Goal: Information Seeking & Learning: Learn about a topic

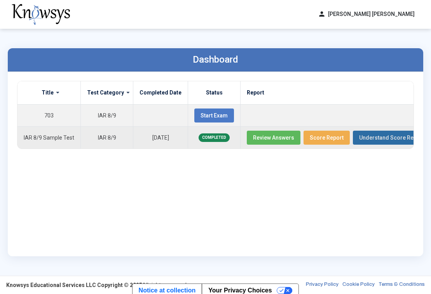
click at [363, 136] on span "Understand Score Report" at bounding box center [391, 138] width 65 height 6
click at [265, 140] on span "Review Answers" at bounding box center [273, 138] width 41 height 6
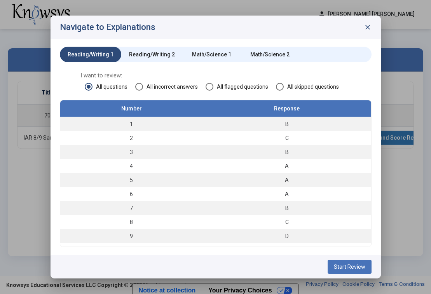
click at [141, 87] on span at bounding box center [139, 87] width 8 height 8
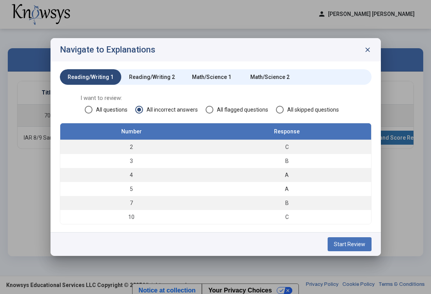
click at [209, 110] on span at bounding box center [210, 110] width 8 height 8
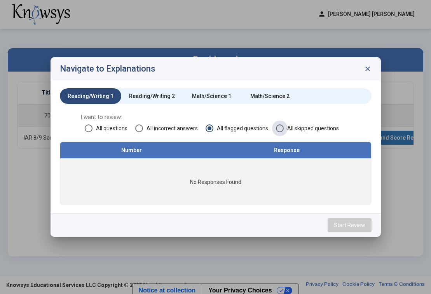
click at [279, 128] on span at bounding box center [280, 128] width 8 height 8
click at [159, 97] on div "Reading/Writing 2" at bounding box center [152, 96] width 46 height 8
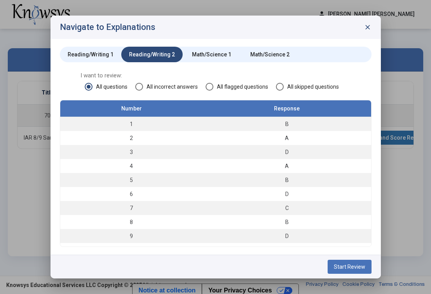
click at [74, 51] on div "Reading/Writing 1" at bounding box center [91, 55] width 46 height 8
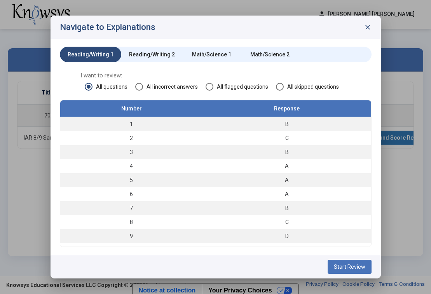
click at [140, 86] on span at bounding box center [139, 87] width 8 height 8
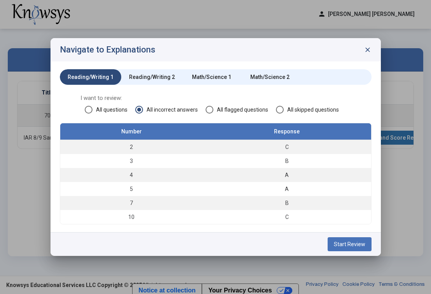
click at [347, 244] on span "Start Review" at bounding box center [350, 244] width 32 height 6
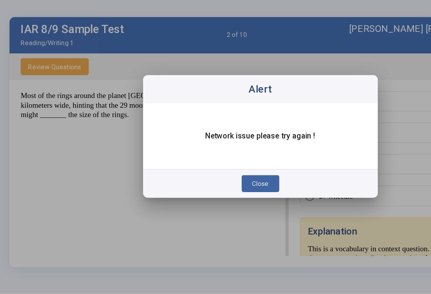
click at [220, 185] on span "Close" at bounding box center [216, 186] width 14 height 6
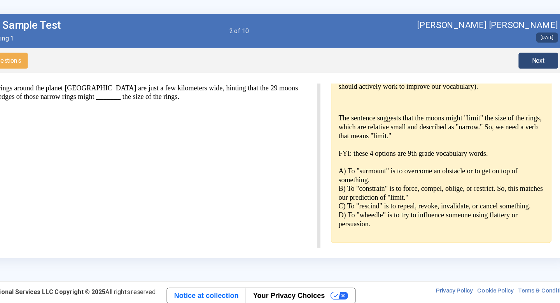
scroll to position [192, 0]
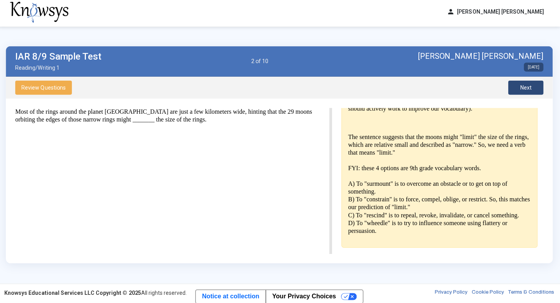
click at [431, 89] on span "Next" at bounding box center [525, 88] width 11 height 6
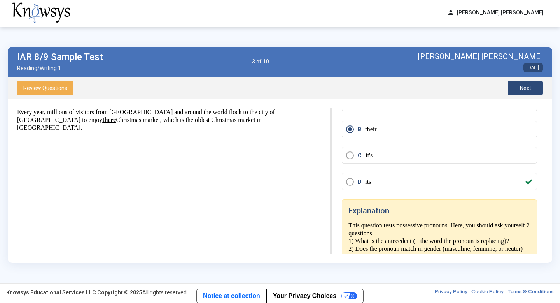
scroll to position [9, 0]
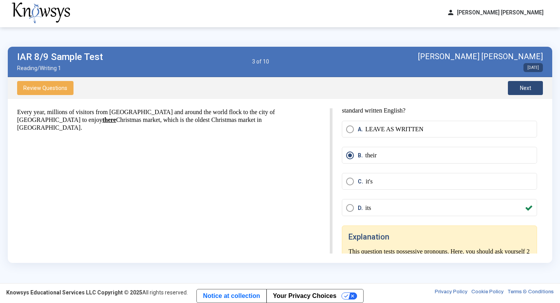
click at [431, 85] on button "Next" at bounding box center [525, 88] width 35 height 14
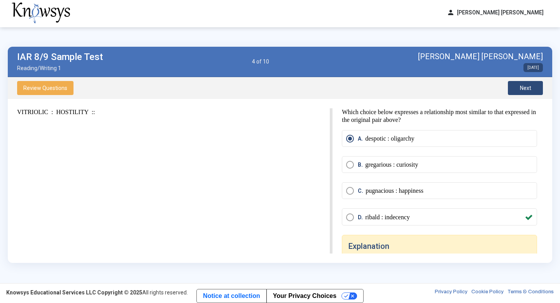
scroll to position [0, 0]
click at [431, 86] on span "Next" at bounding box center [525, 88] width 11 height 6
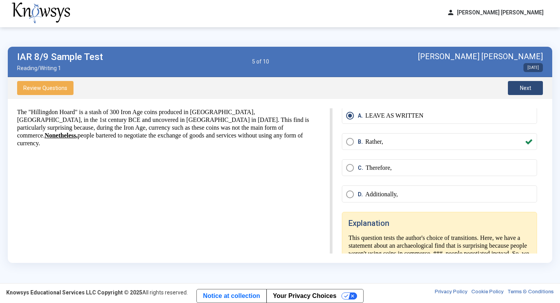
scroll to position [4, 0]
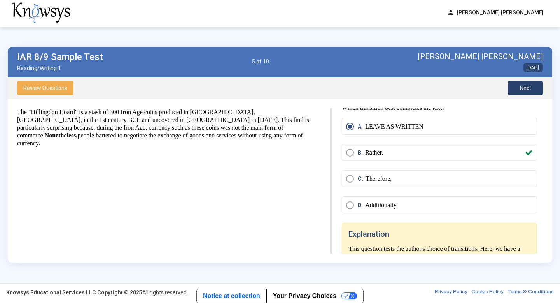
click at [431, 88] on span "Next" at bounding box center [525, 88] width 11 height 6
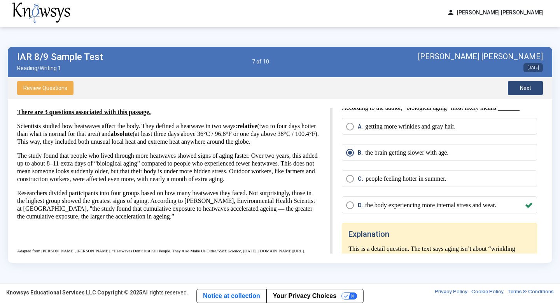
drag, startPoint x: 522, startPoint y: 88, endPoint x: 522, endPoint y: 93, distance: 4.7
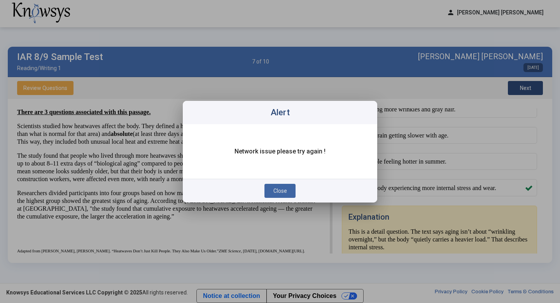
scroll to position [0, 0]
click at [281, 193] on span "Close" at bounding box center [280, 191] width 14 height 6
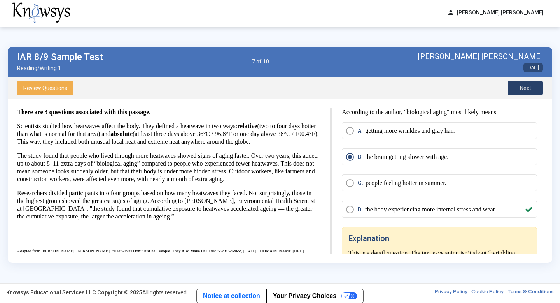
click at [431, 90] on button "Next" at bounding box center [525, 88] width 35 height 14
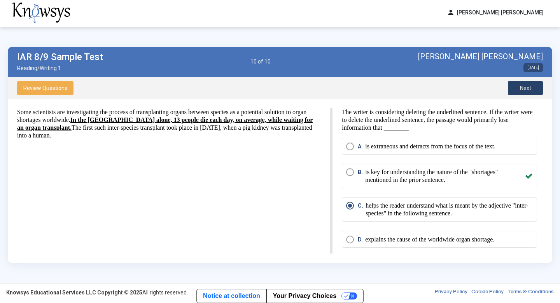
click at [431, 174] on icon "Select an option" at bounding box center [529, 176] width 8 height 8
click at [431, 177] on icon "Select an option" at bounding box center [529, 176] width 8 height 8
click at [348, 168] on span "Select an option" at bounding box center [350, 172] width 8 height 8
click at [431, 89] on span "Next" at bounding box center [525, 88] width 11 height 6
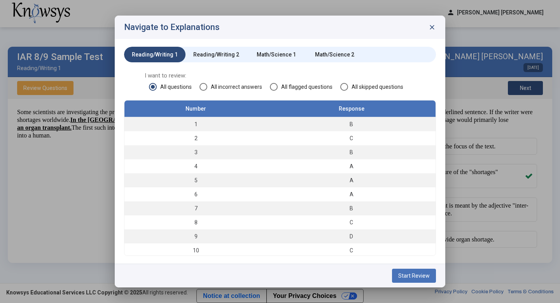
click at [213, 54] on div "Reading/Writing 2" at bounding box center [216, 55] width 46 height 8
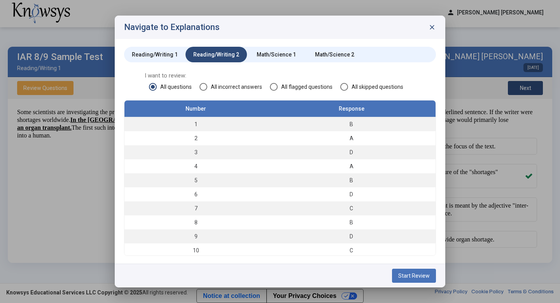
click at [203, 87] on span at bounding box center [204, 87] width 8 height 8
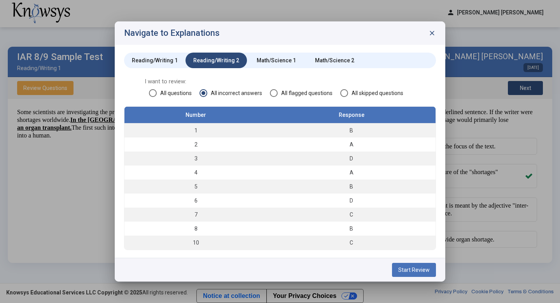
click at [408, 272] on span "Start Review" at bounding box center [414, 269] width 32 height 6
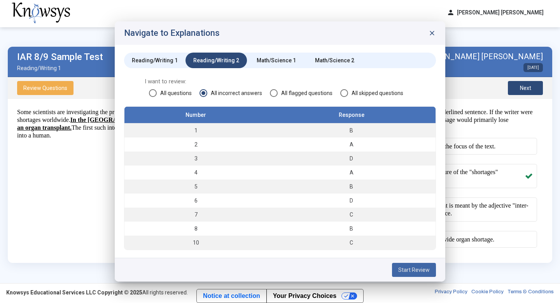
scroll to position [2, 0]
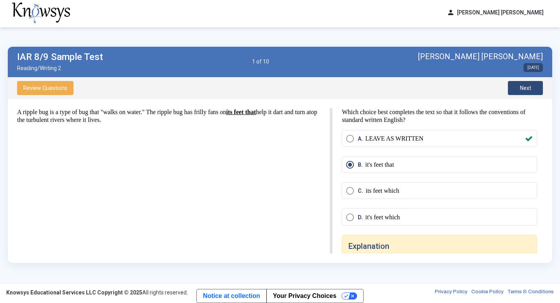
click at [362, 78] on div "Review Questions Next" at bounding box center [280, 88] width 545 height 22
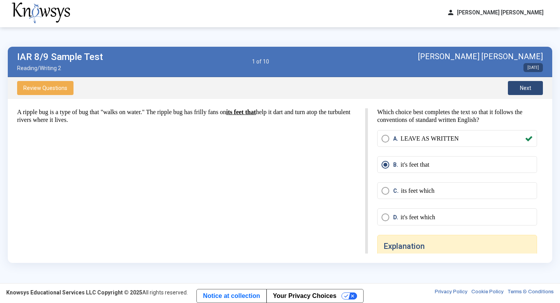
drag, startPoint x: 330, startPoint y: 119, endPoint x: 402, endPoint y: 100, distance: 74.5
click at [402, 100] on html "person [PERSON_NAME] [PERSON_NAME] dashboard Dashboard lock_reset Change Passwo…" at bounding box center [280, 149] width 560 height 303
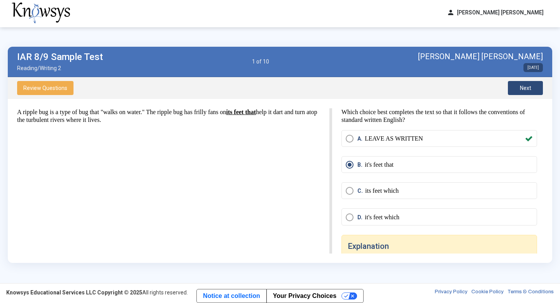
click at [324, 210] on html "person [PERSON_NAME] [PERSON_NAME] dashboard Dashboard lock_reset Change Passwo…" at bounding box center [280, 149] width 560 height 303
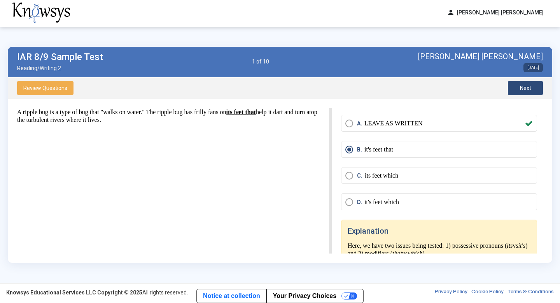
scroll to position [13, 0]
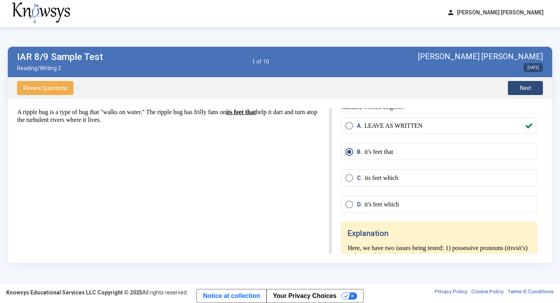
click at [431, 90] on span "Next" at bounding box center [525, 88] width 11 height 6
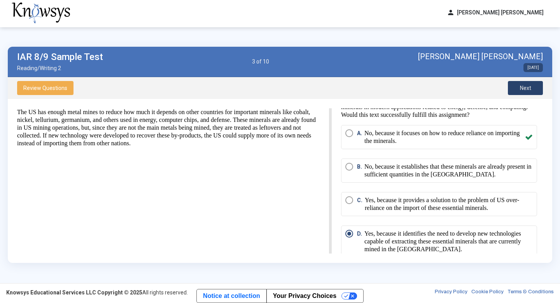
click at [431, 82] on button "Next" at bounding box center [525, 88] width 35 height 14
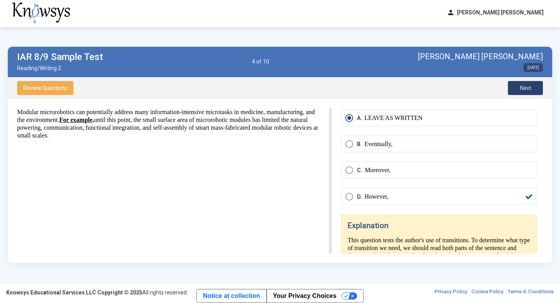
click at [431, 84] on button "Next" at bounding box center [525, 88] width 35 height 14
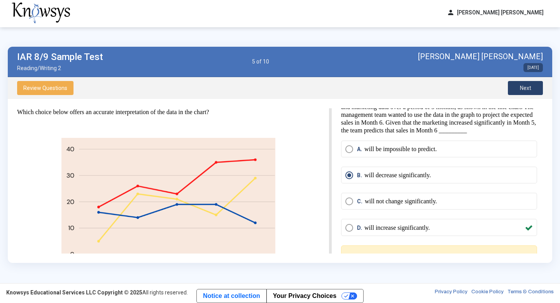
click at [431, 88] on span "Next" at bounding box center [525, 88] width 11 height 6
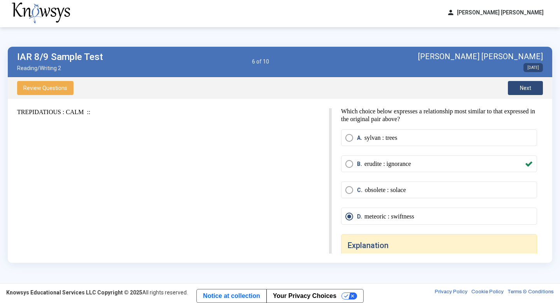
scroll to position [0, 0]
click at [431, 87] on span "Next" at bounding box center [525, 88] width 11 height 6
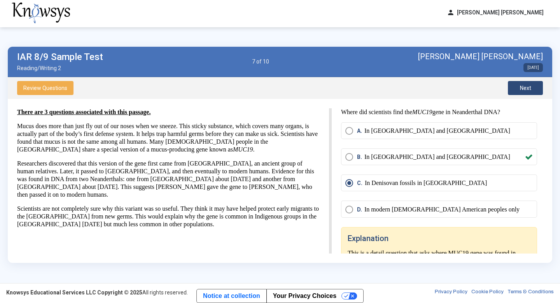
click at [291, 181] on p "Researchers discovered that this version of the gene first came from [GEOGRAPHI…" at bounding box center [168, 179] width 303 height 39
click at [153, 179] on p "Researchers discovered that this version of the gene first came from [GEOGRAPHI…" at bounding box center [168, 179] width 303 height 39
click at [431, 88] on span "Next" at bounding box center [525, 88] width 11 height 6
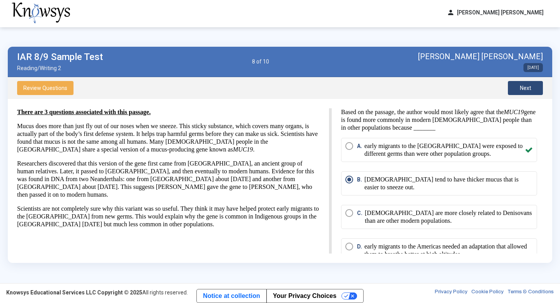
click at [431, 87] on button "Next" at bounding box center [525, 88] width 35 height 14
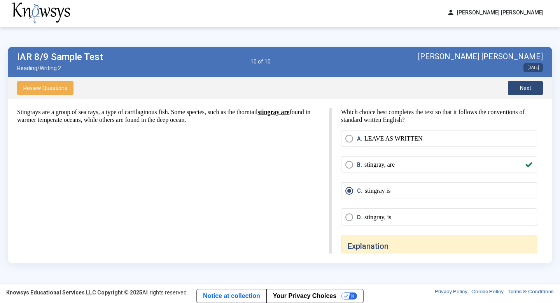
click at [431, 85] on span "Next" at bounding box center [525, 88] width 11 height 6
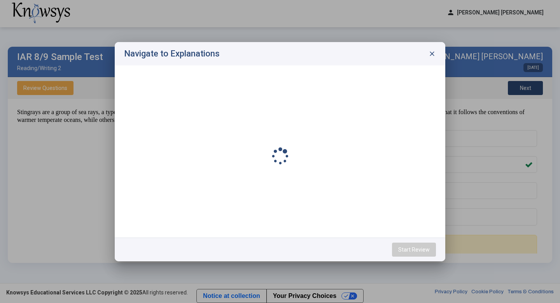
scroll to position [2, 0]
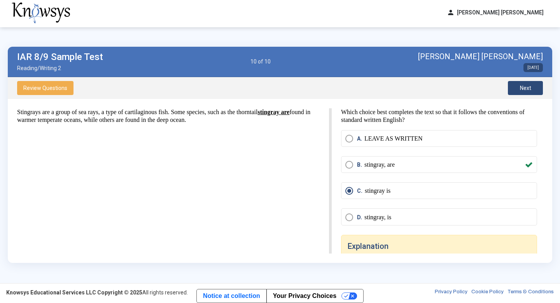
click at [53, 88] on span "Review Questions" at bounding box center [45, 88] width 44 height 6
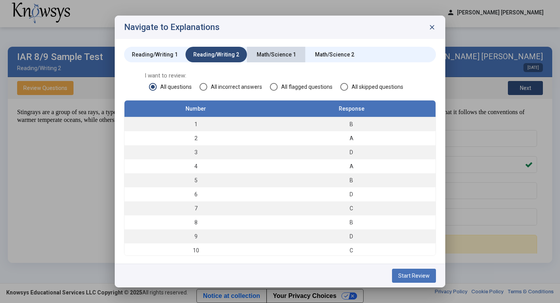
click at [275, 54] on div "Math/Science 1" at bounding box center [276, 55] width 39 height 8
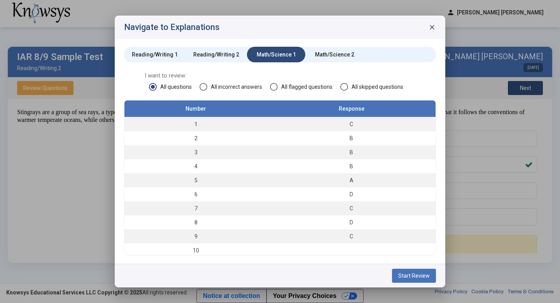
click at [203, 86] on span at bounding box center [204, 87] width 8 height 8
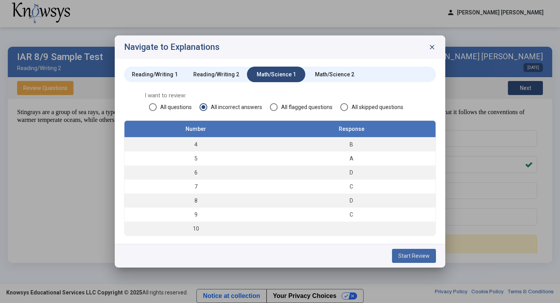
click at [414, 257] on span "Start Review" at bounding box center [414, 255] width 32 height 6
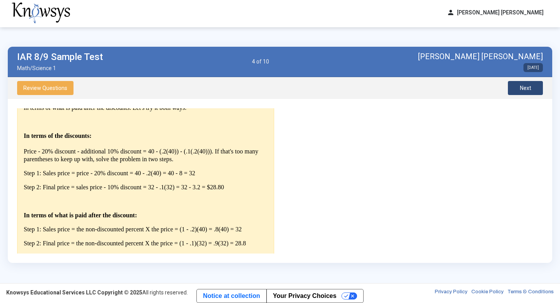
scroll to position [239, 0]
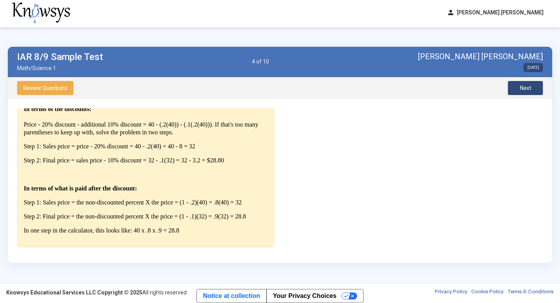
click at [431, 89] on span "Next" at bounding box center [525, 88] width 11 height 6
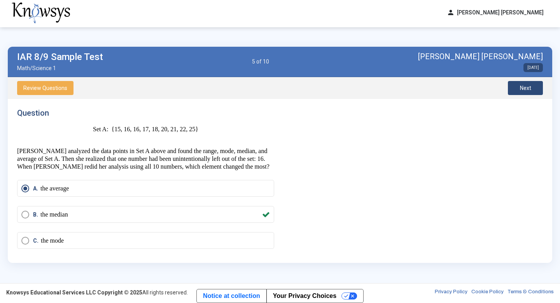
scroll to position [0, 0]
click at [431, 88] on span "Next" at bounding box center [525, 88] width 11 height 6
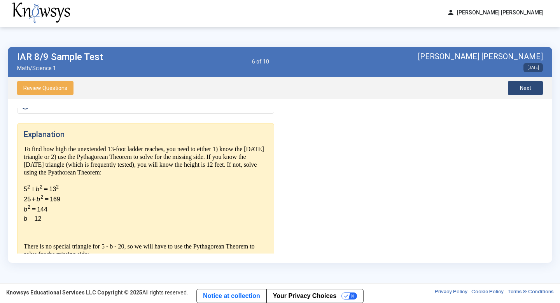
scroll to position [179, 0]
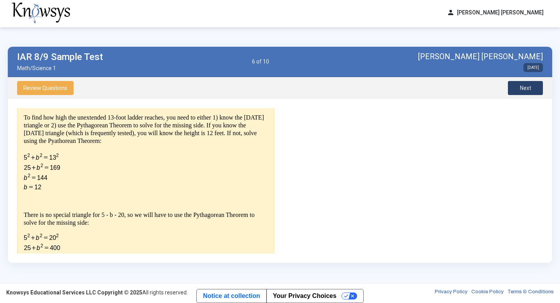
click at [431, 90] on button "Next" at bounding box center [525, 88] width 35 height 14
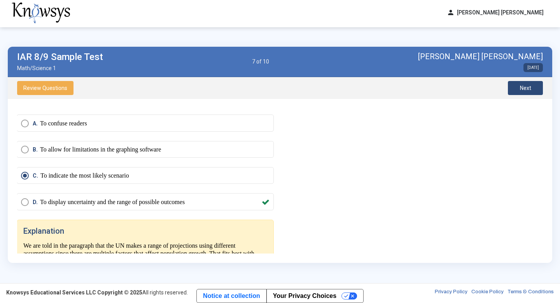
scroll to position [407, 0]
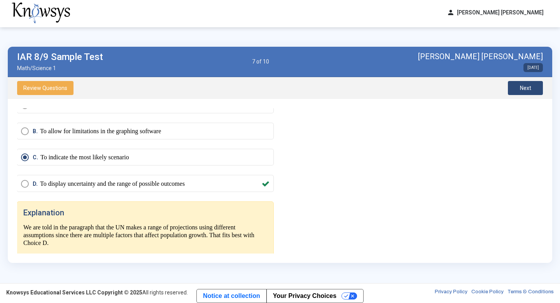
click at [431, 88] on span "Next" at bounding box center [525, 88] width 11 height 6
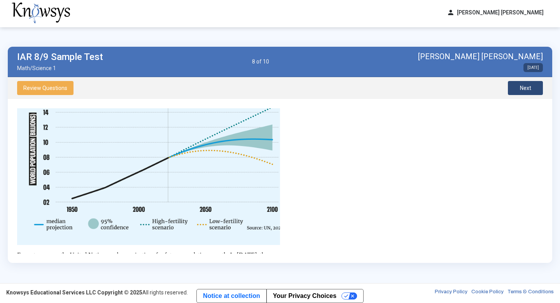
scroll to position [90, 0]
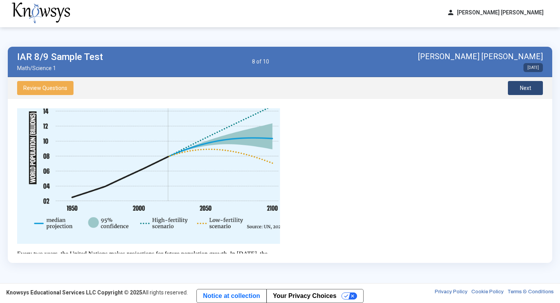
click at [431, 85] on span "Next" at bounding box center [525, 88] width 11 height 6
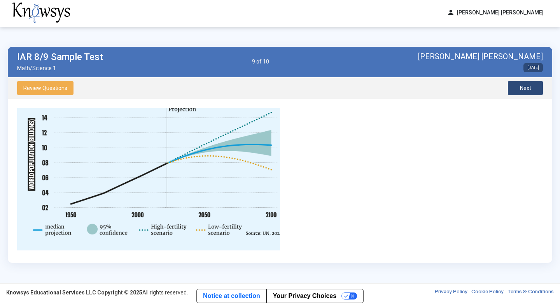
scroll to position [85, 1]
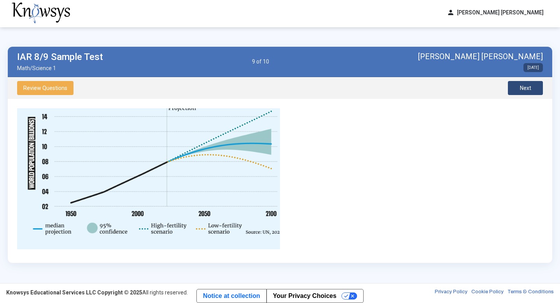
click at [431, 87] on button "Next" at bounding box center [525, 88] width 35 height 14
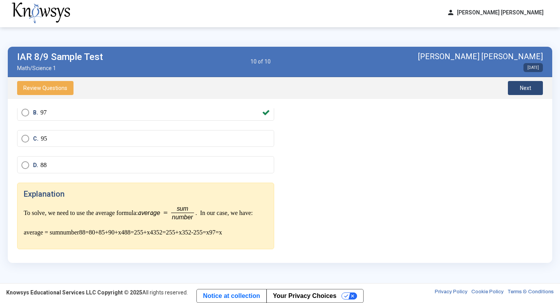
scroll to position [82, 0]
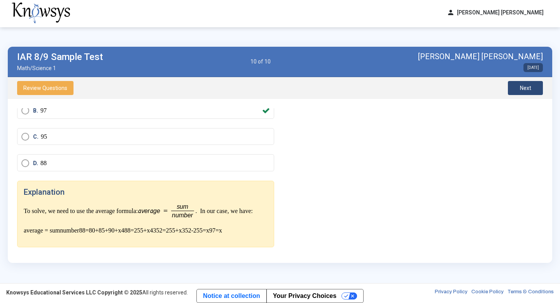
click at [431, 89] on span "Next" at bounding box center [525, 88] width 11 height 6
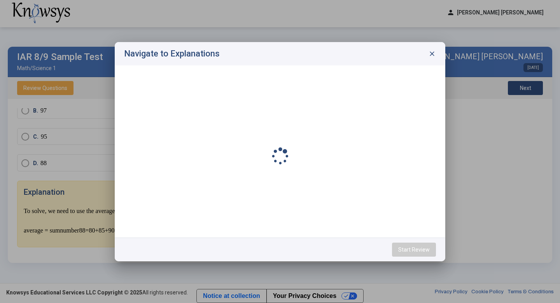
scroll to position [0, 0]
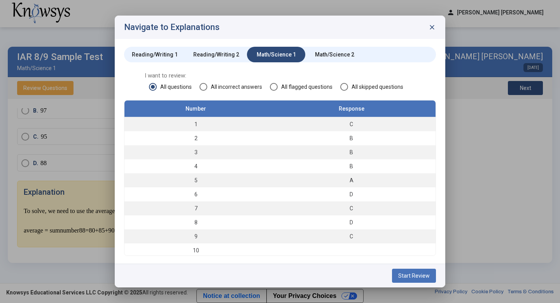
click at [346, 54] on div "Math/Science 2" at bounding box center [334, 55] width 39 height 8
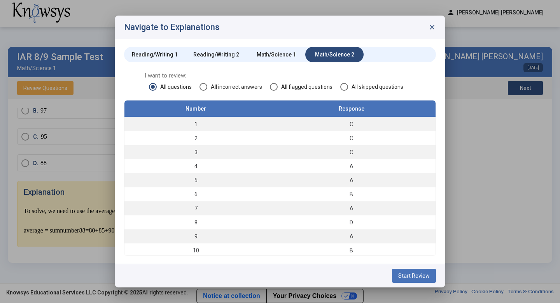
click at [205, 89] on span at bounding box center [204, 87] width 8 height 8
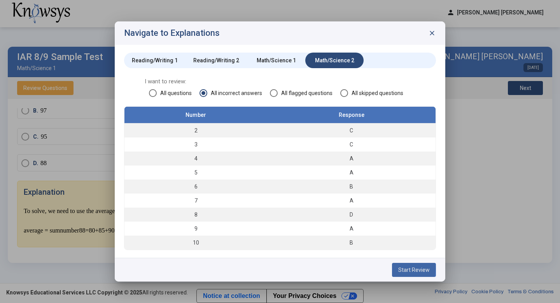
click at [405, 268] on span "Start Review" at bounding box center [414, 269] width 32 height 6
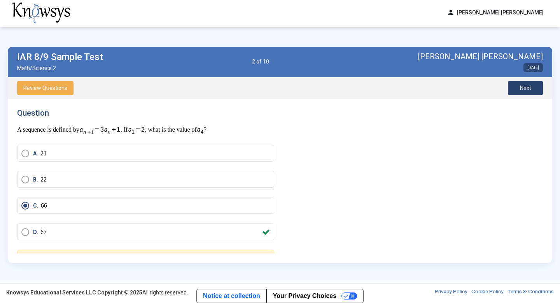
click at [431, 88] on span "Next" at bounding box center [525, 88] width 11 height 6
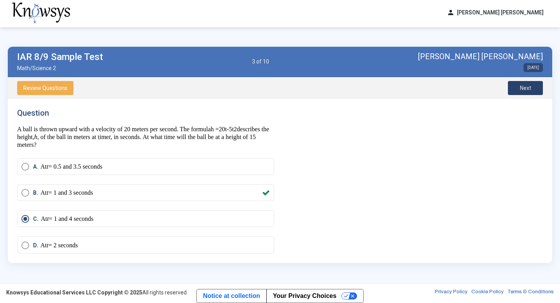
click at [431, 88] on span "Next" at bounding box center [525, 88] width 11 height 6
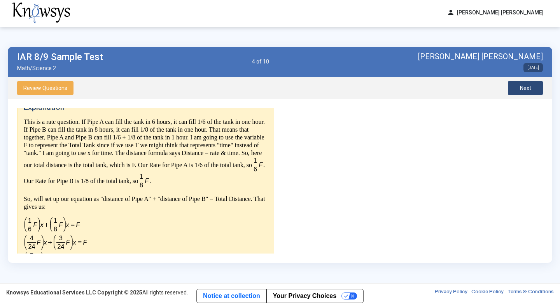
scroll to position [169, 0]
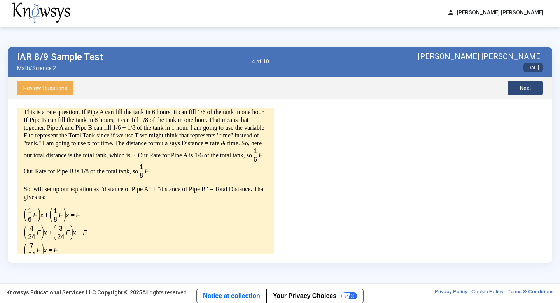
click at [431, 90] on span "Next" at bounding box center [525, 88] width 11 height 6
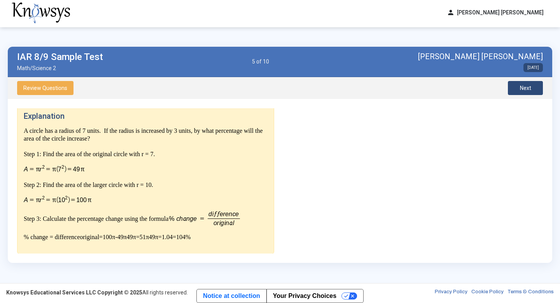
scroll to position [158, 0]
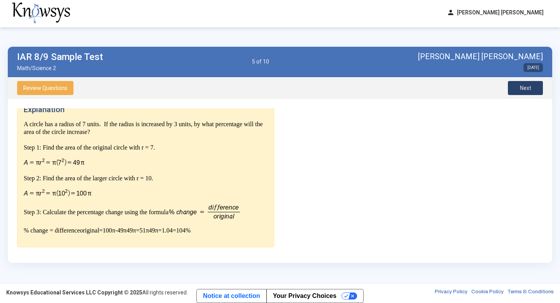
click at [431, 86] on span "Next" at bounding box center [525, 88] width 11 height 6
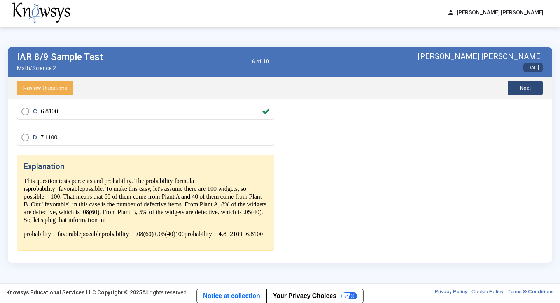
scroll to position [139, 0]
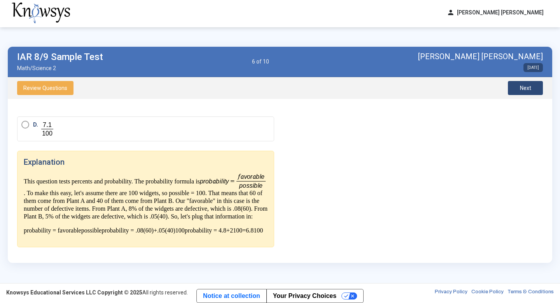
click at [431, 86] on span "Next" at bounding box center [525, 88] width 11 height 6
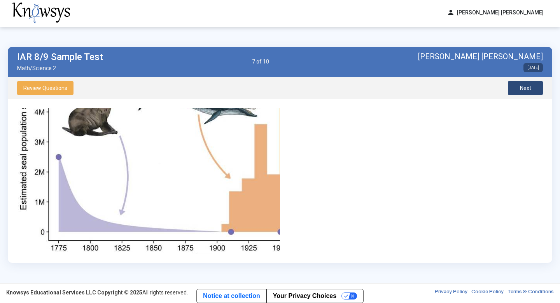
scroll to position [128, 0]
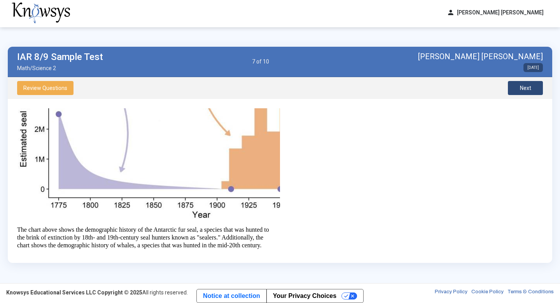
click at [431, 86] on button "Next" at bounding box center [525, 88] width 35 height 14
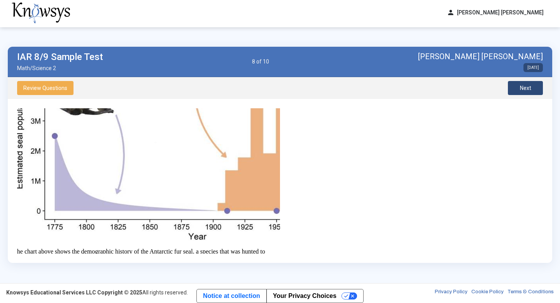
scroll to position [107, 4]
click at [431, 85] on span "Next" at bounding box center [525, 88] width 11 height 6
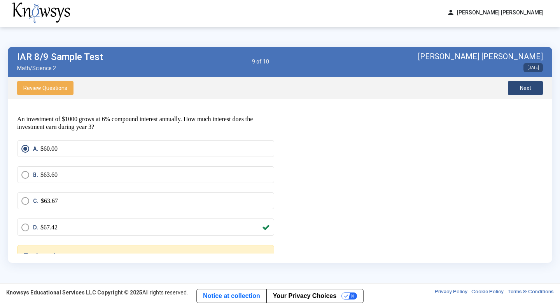
scroll to position [13, 0]
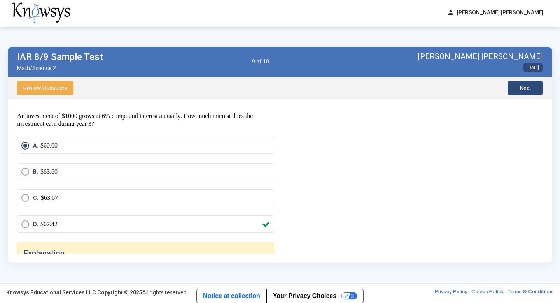
click at [431, 87] on span "Next" at bounding box center [525, 88] width 11 height 6
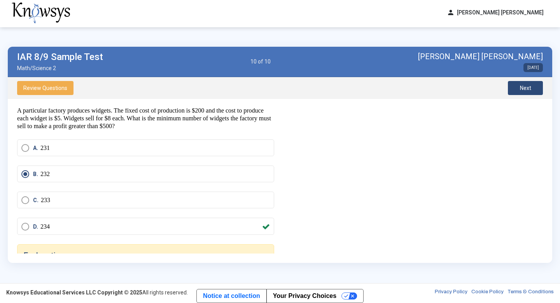
scroll to position [0, 0]
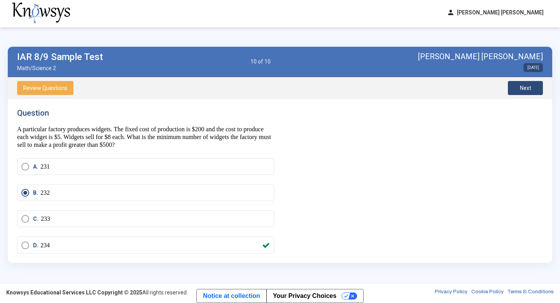
click at [431, 84] on button "Next" at bounding box center [525, 88] width 35 height 14
